Goal: Task Accomplishment & Management: Complete application form

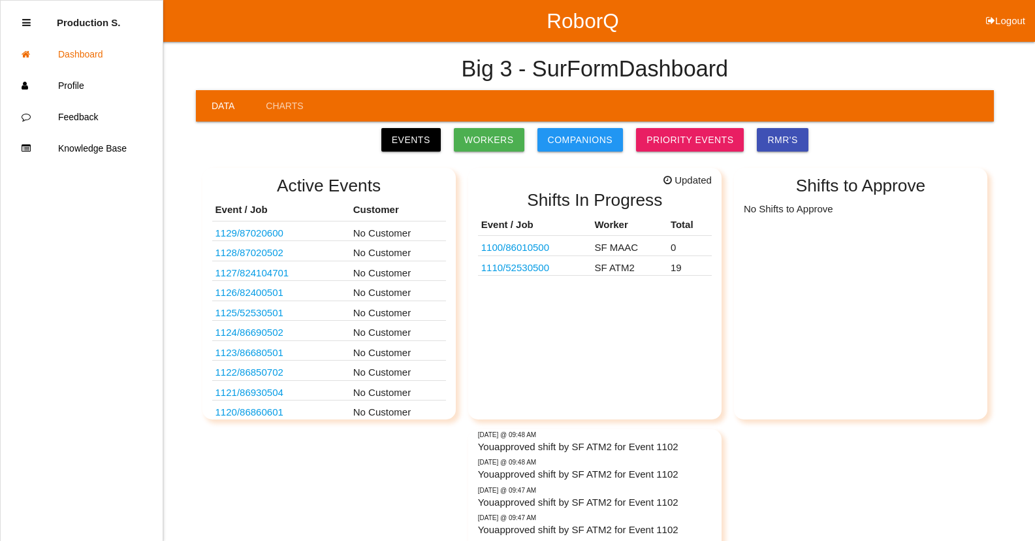
click at [542, 271] on link "1110 / 52530500" at bounding box center [515, 267] width 68 height 11
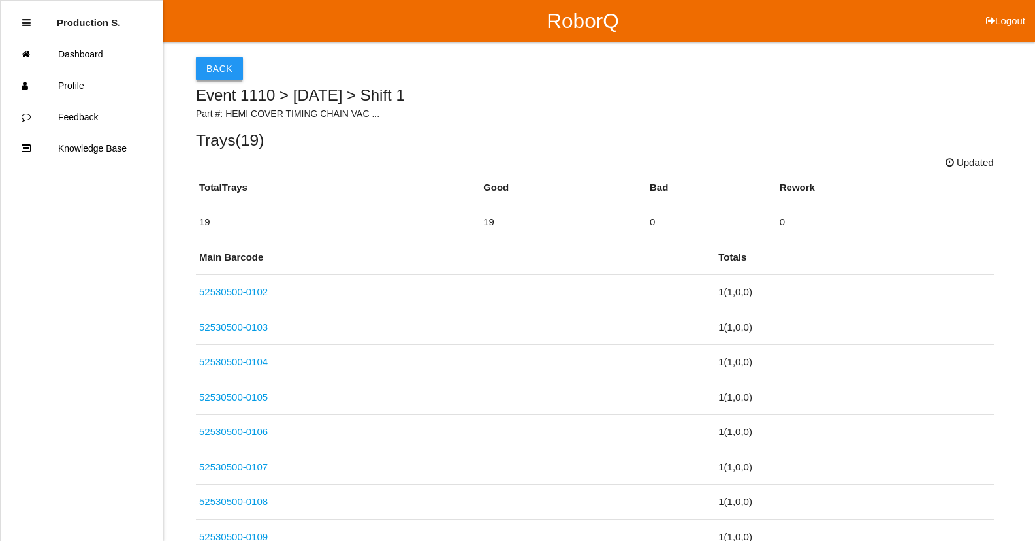
click at [209, 72] on button "Back" at bounding box center [219, 69] width 47 height 24
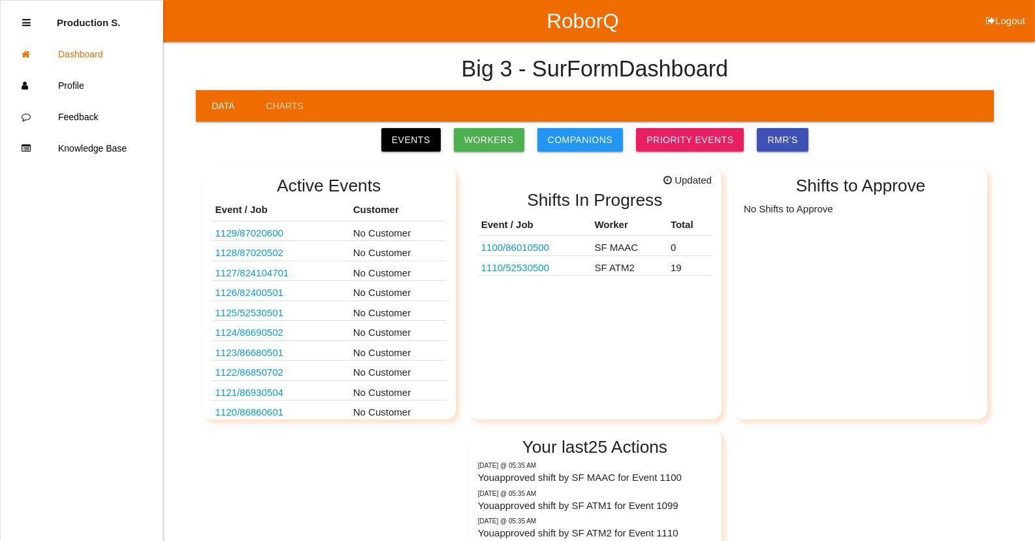
click at [538, 249] on link "1100 / 86010500" at bounding box center [515, 247] width 68 height 11
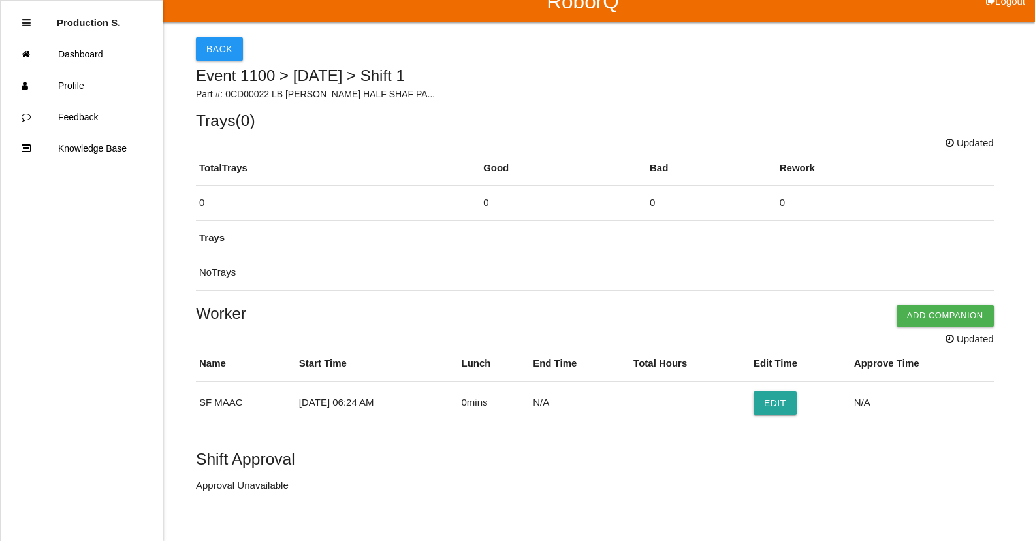
scroll to position [37, 0]
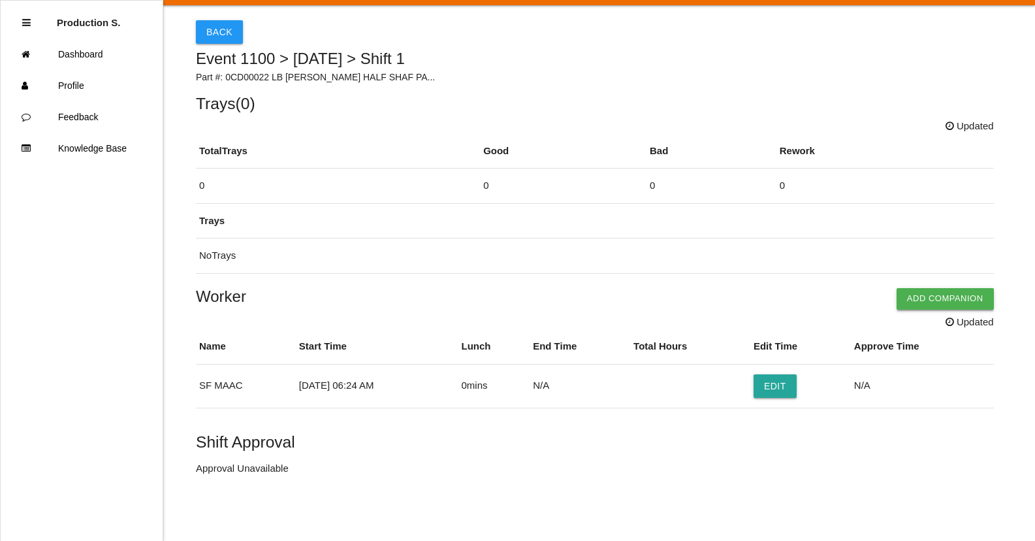
click at [920, 306] on button "Add Companion" at bounding box center [945, 298] width 97 height 21
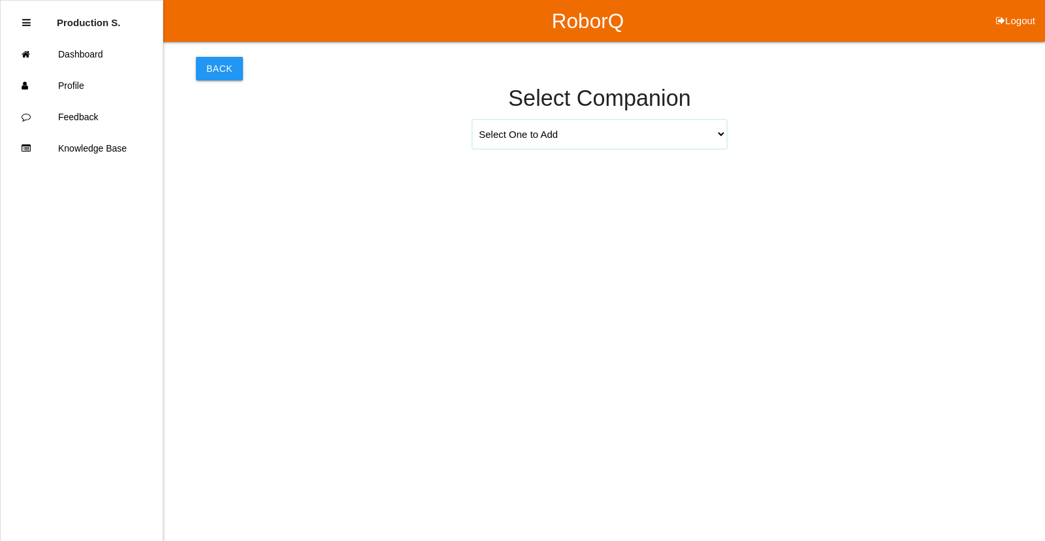
click at [555, 135] on select "Select One to Add [PERSON_NAME] 9655 [PERSON_NAME] 9140 [PERSON_NAME] 9156 [PER…" at bounding box center [599, 134] width 255 height 29
select select "[PERSON_NAME] 9271"
click at [472, 120] on select "Select One to Add [PERSON_NAME] 9655 [PERSON_NAME] 9140 [PERSON_NAME] 9156 [PER…" at bounding box center [599, 134] width 255 height 29
select select "6"
select select "24"
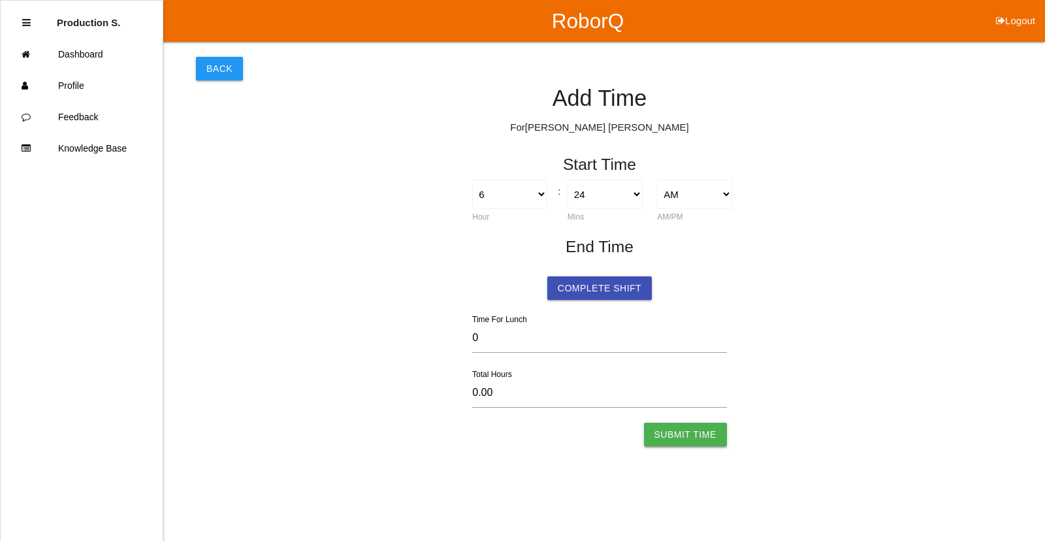
click at [696, 436] on button "Submit Time" at bounding box center [685, 435] width 83 height 24
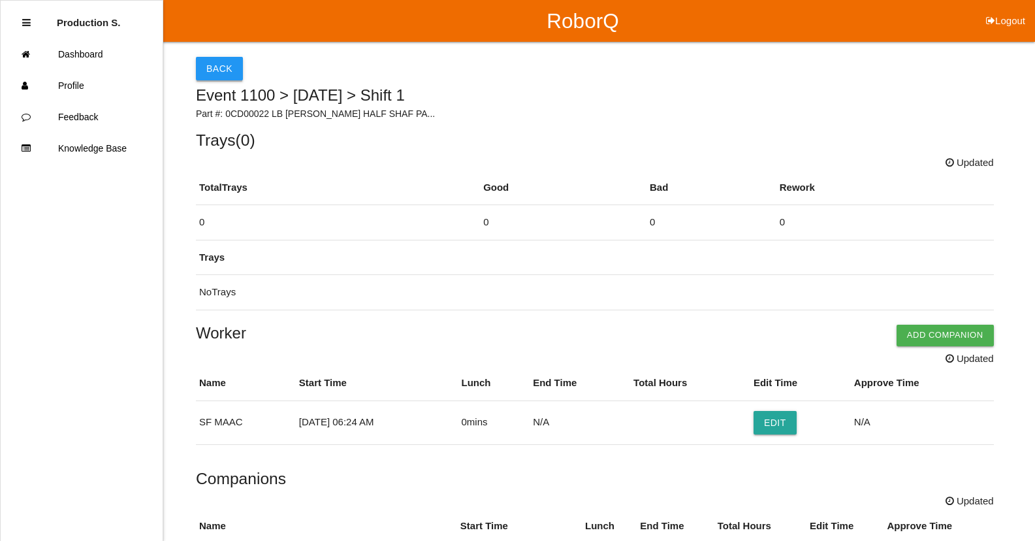
click at [223, 73] on button "Back" at bounding box center [219, 69] width 47 height 24
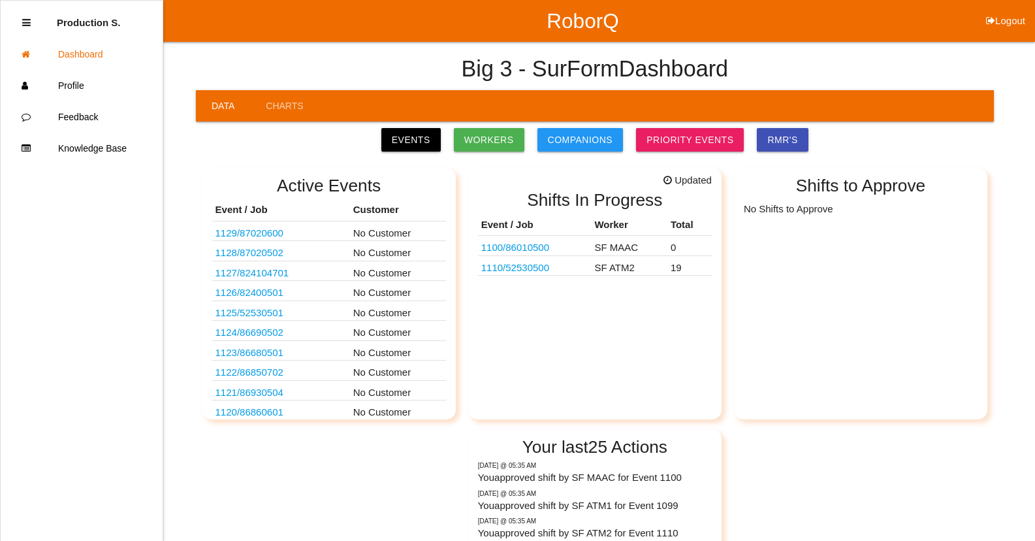
click at [540, 269] on link "1110 / 52530500" at bounding box center [515, 267] width 68 height 11
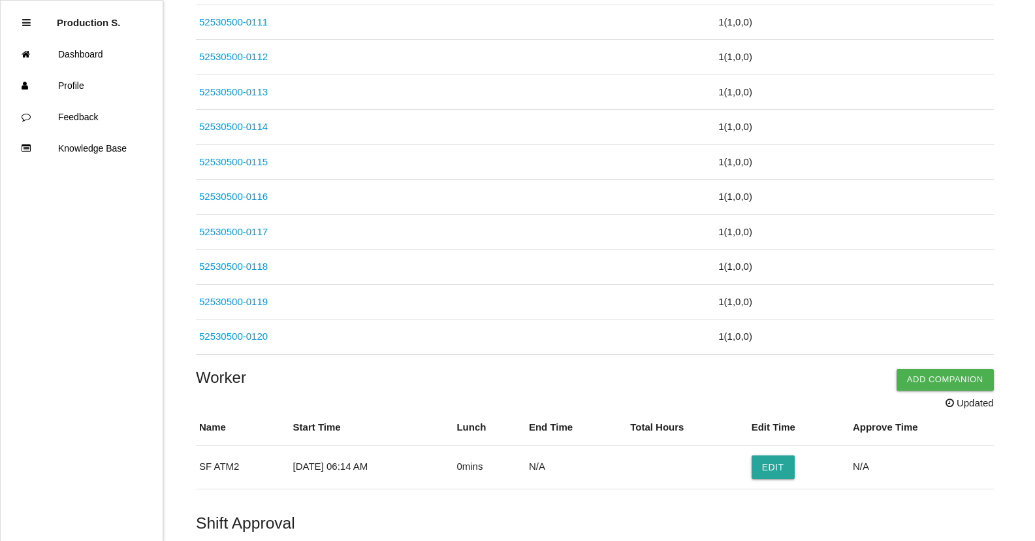
scroll to position [666, 0]
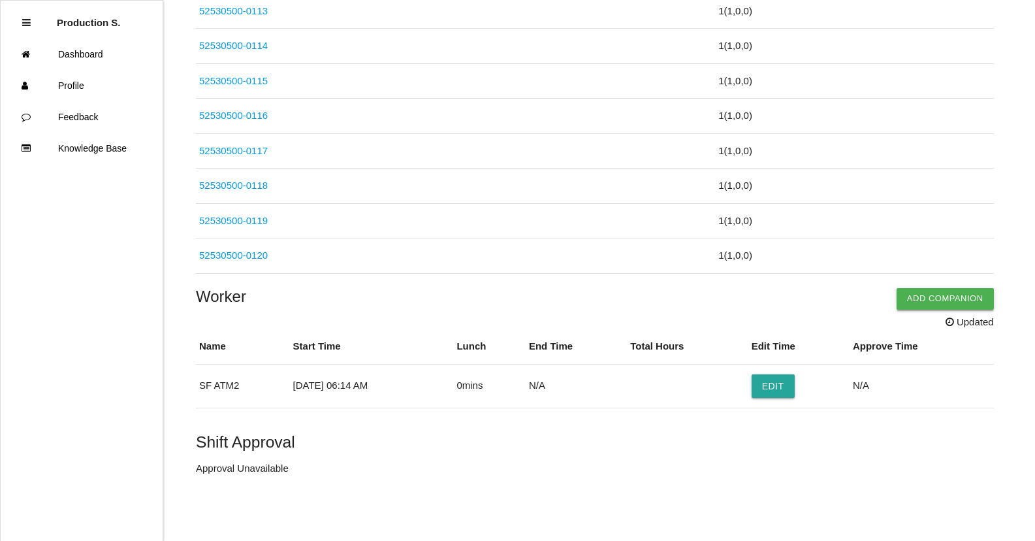
click at [927, 304] on button "Add Companion" at bounding box center [945, 298] width 97 height 21
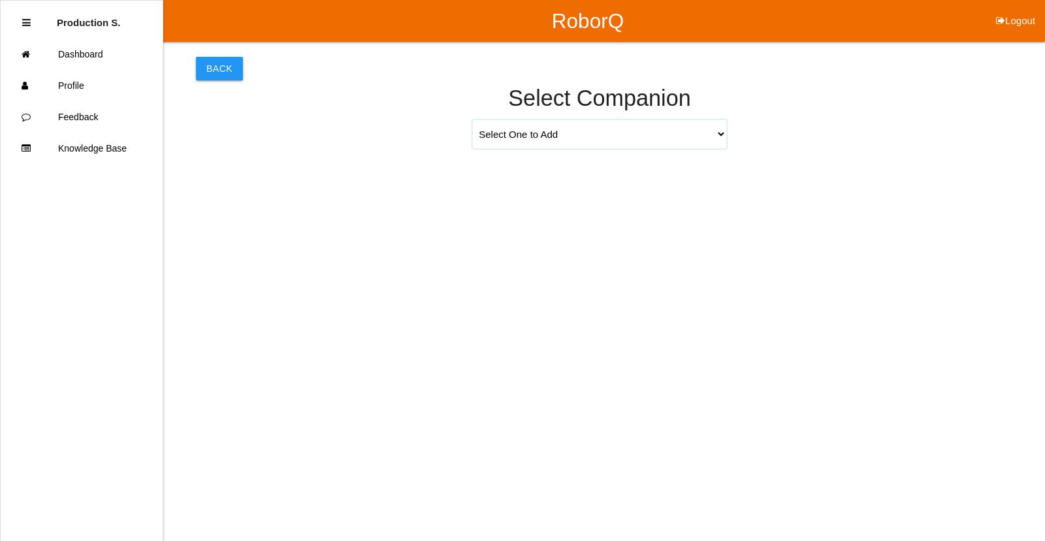
drag, startPoint x: 585, startPoint y: 138, endPoint x: 578, endPoint y: 148, distance: 11.6
click at [585, 138] on select "Select One to Add [PERSON_NAME] 9655 [PERSON_NAME] 9140 [PERSON_NAME] 9156 [PER…" at bounding box center [599, 134] width 255 height 29
select select "[PERSON_NAME] 9694"
click at [472, 120] on select "Select One to Add [PERSON_NAME] 9655 [PERSON_NAME] 9140 [PERSON_NAME] 9156 [PER…" at bounding box center [599, 134] width 255 height 29
select select "6"
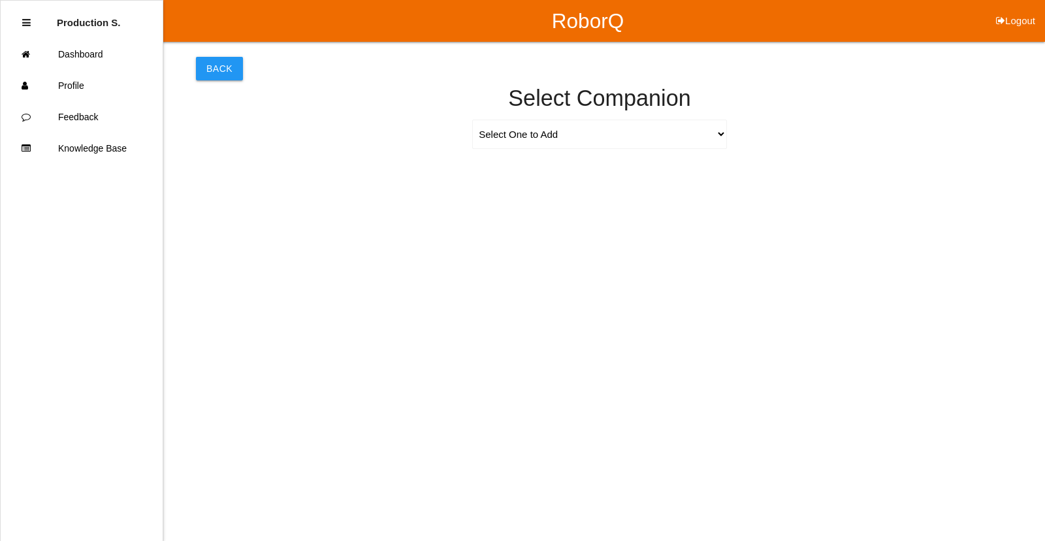
select select "14"
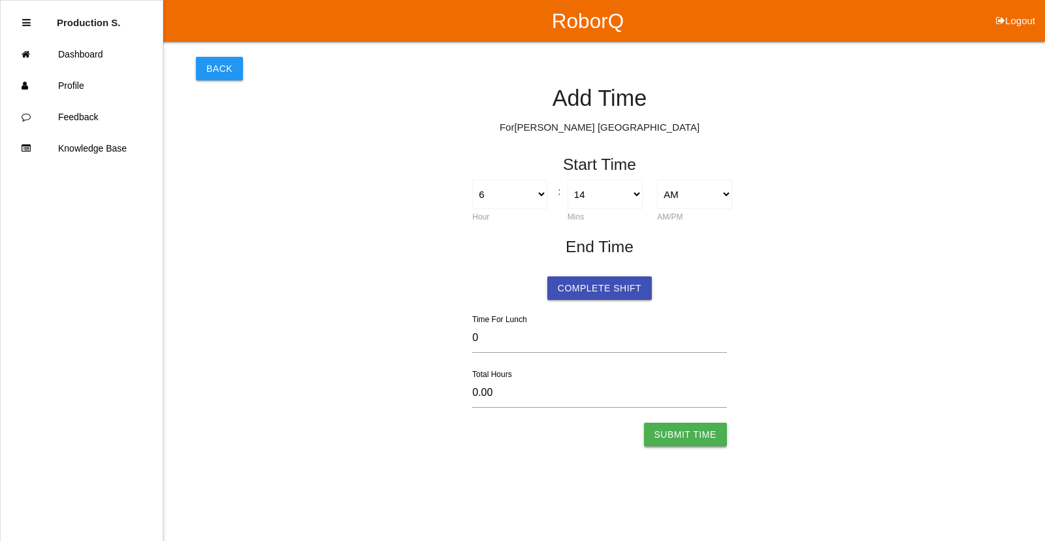
click at [690, 436] on button "Submit Time" at bounding box center [685, 435] width 83 height 24
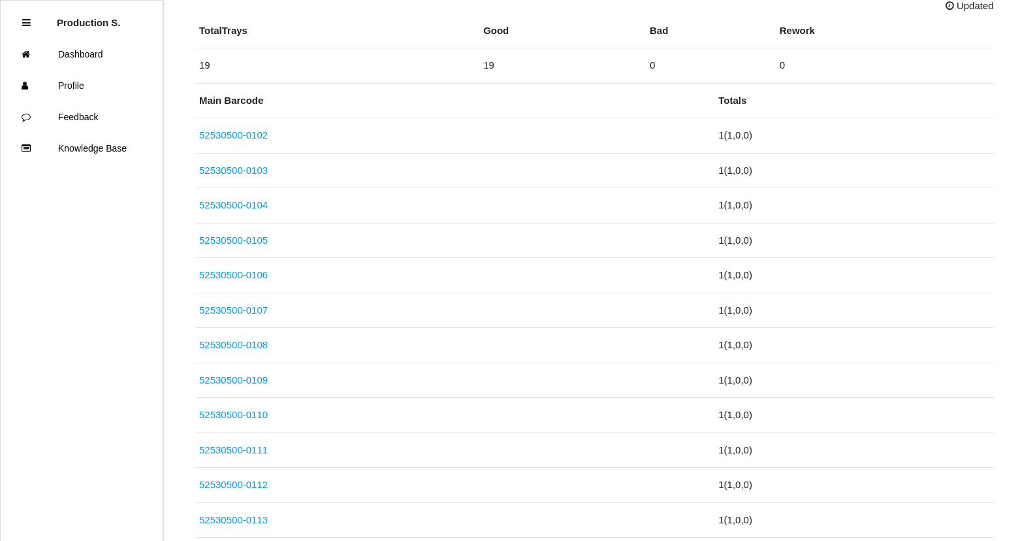
scroll to position [809, 0]
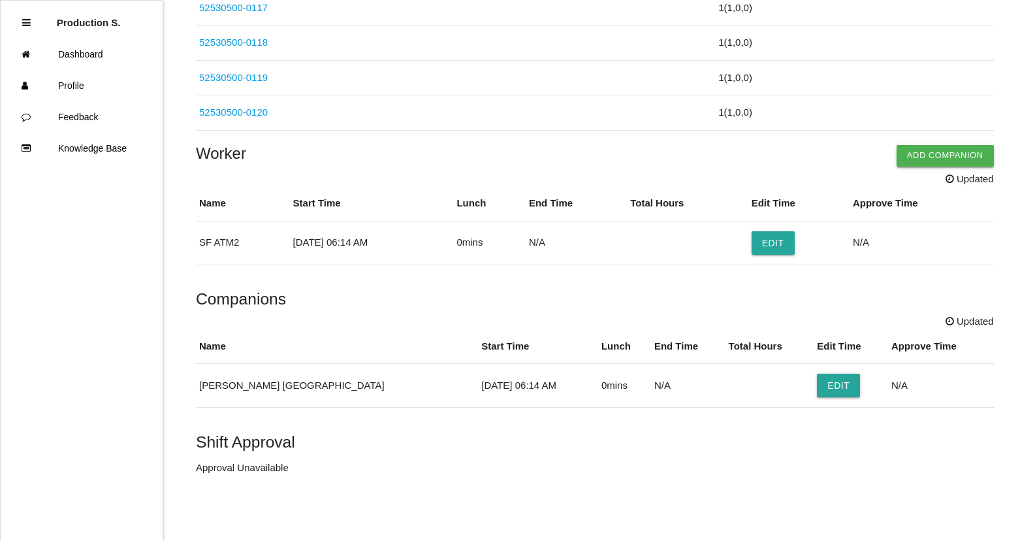
click at [969, 158] on button "Add Companion" at bounding box center [945, 155] width 97 height 21
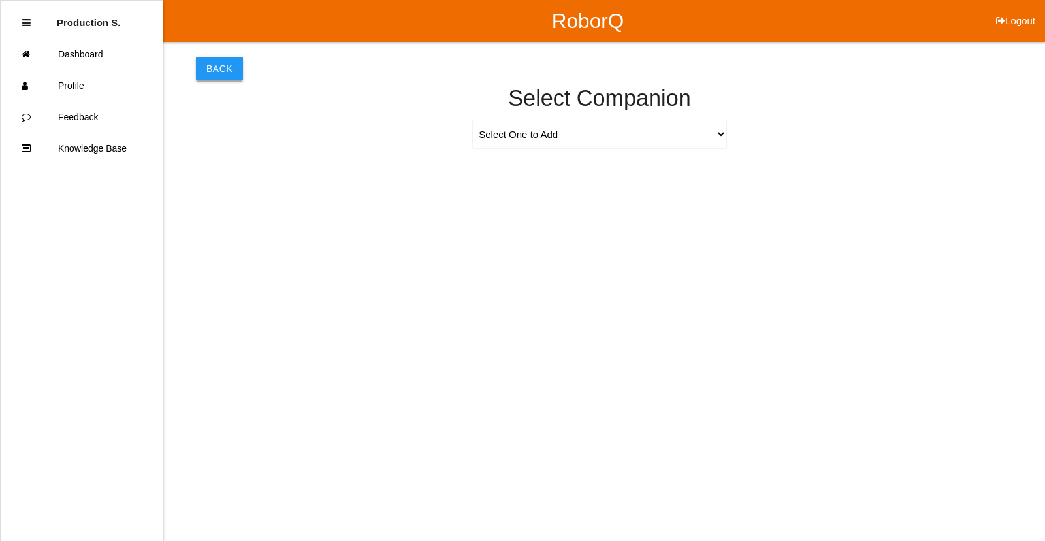
click at [218, 75] on button "Back" at bounding box center [219, 69] width 47 height 24
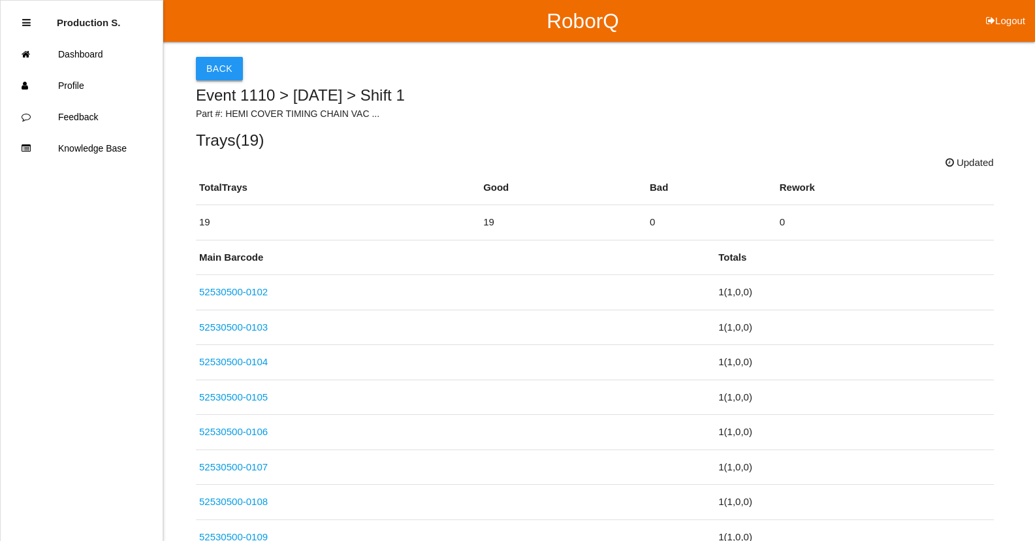
click at [231, 74] on button "Back" at bounding box center [219, 69] width 47 height 24
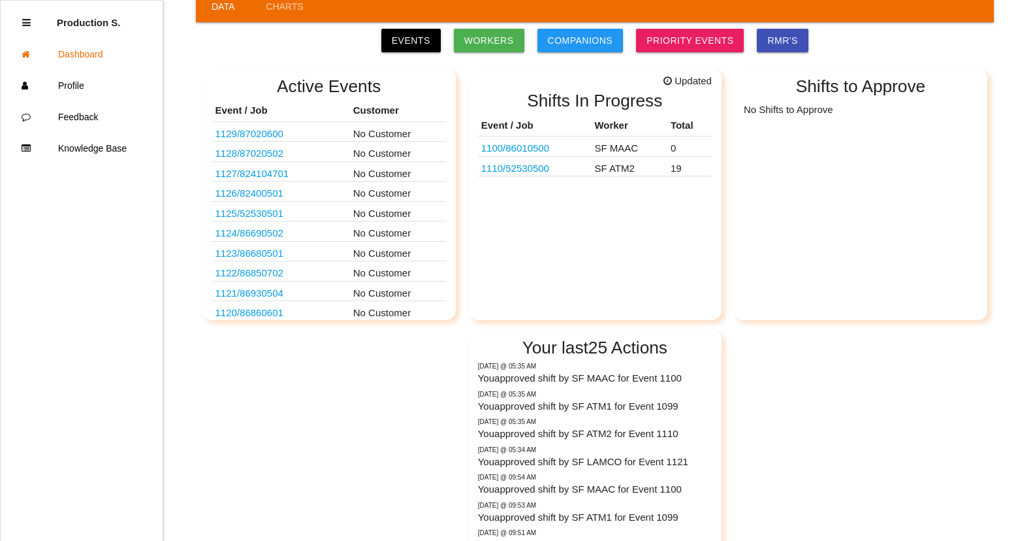
scroll to position [205, 0]
